Goal: Information Seeking & Learning: Learn about a topic

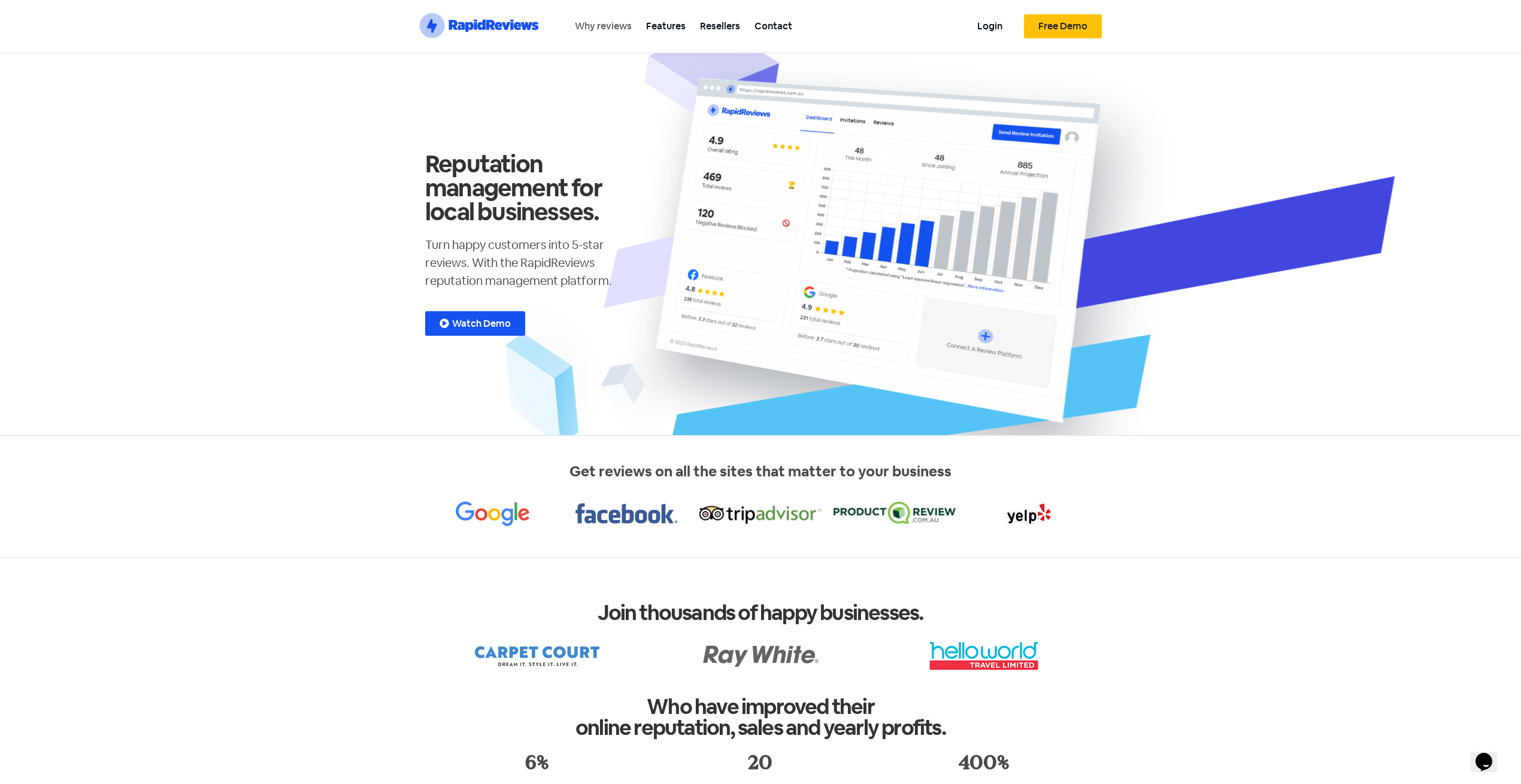
click at [618, 30] on link "Why reviews" at bounding box center [603, 26] width 71 height 27
click at [477, 323] on span "Watch Demo" at bounding box center [481, 324] width 58 height 10
click at [660, 26] on link "Features" at bounding box center [665, 26] width 54 height 27
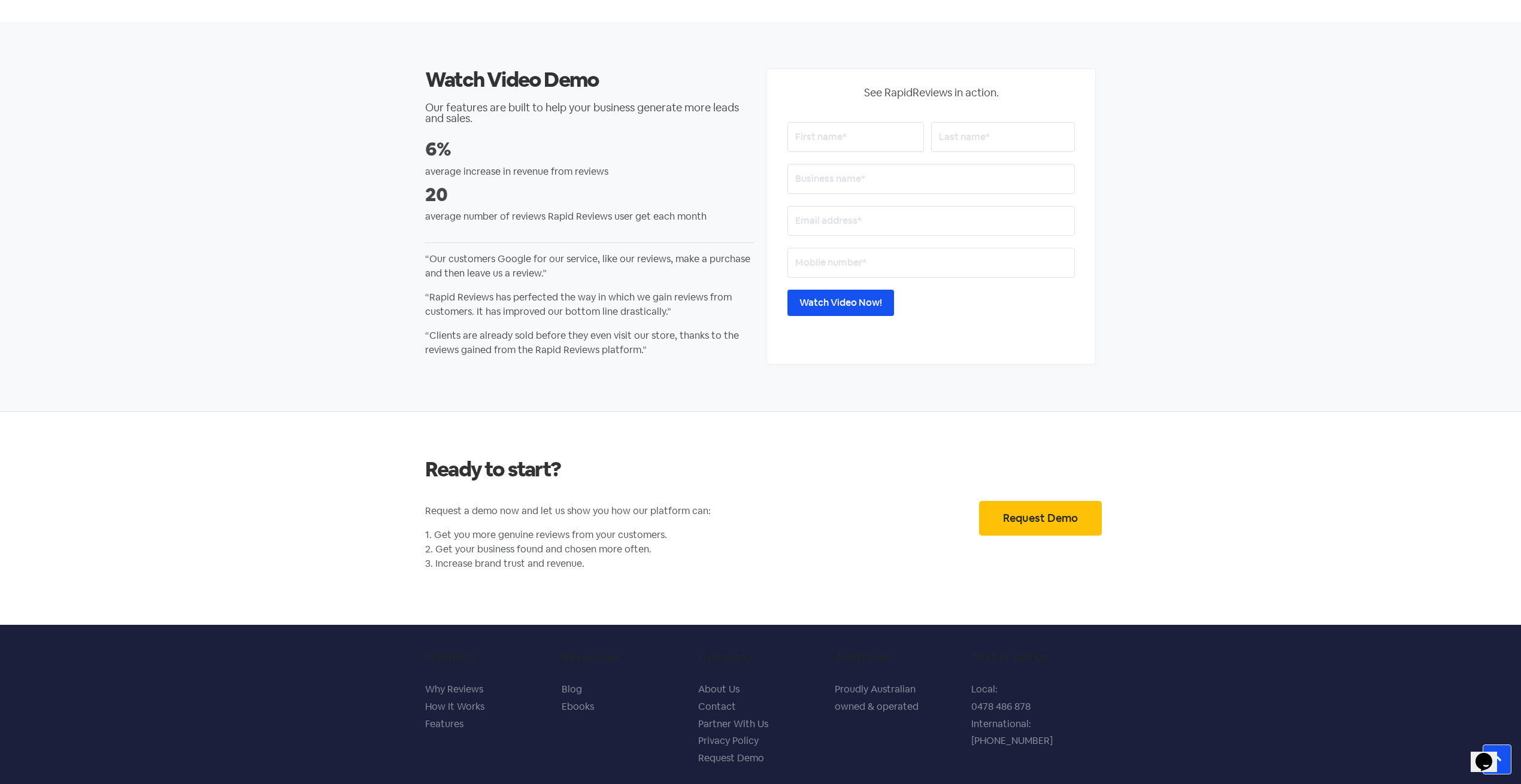
scroll to position [2311, 0]
